Goal: Information Seeking & Learning: Learn about a topic

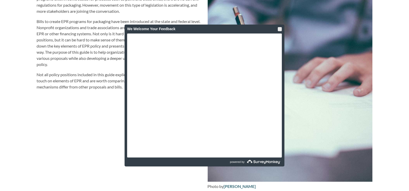
scroll to position [537, 0]
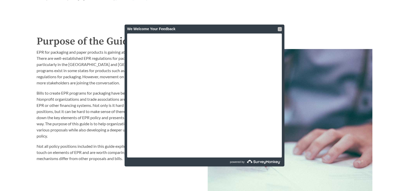
click at [279, 29] on div at bounding box center [279, 29] width 4 height 4
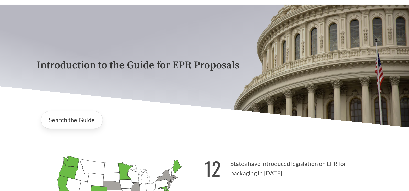
scroll to position [0, 0]
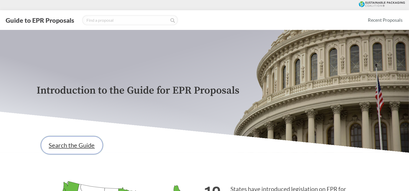
click at [89, 148] on link "Search the Guide" at bounding box center [72, 145] width 62 height 18
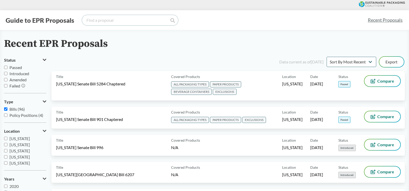
click at [130, 20] on input "search" at bounding box center [130, 20] width 96 height 10
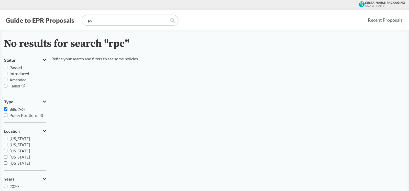
click at [130, 21] on input "rpc" at bounding box center [130, 20] width 96 height 10
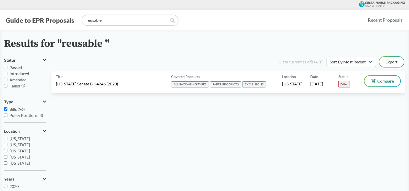
click at [113, 22] on input "reusable" at bounding box center [130, 20] width 96 height 10
type input "reusable"
click at [171, 21] on icon at bounding box center [172, 20] width 5 height 5
click at [134, 24] on input "reusable" at bounding box center [130, 20] width 96 height 10
click at [6, 110] on input "Bills (96)" at bounding box center [5, 108] width 3 height 3
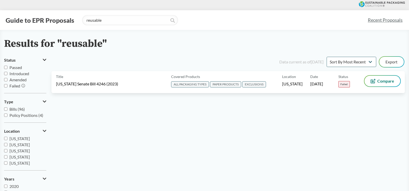
checkbox input "false"
click at [110, 19] on input "reusable" at bounding box center [130, 20] width 96 height 10
